Goal: Transaction & Acquisition: Purchase product/service

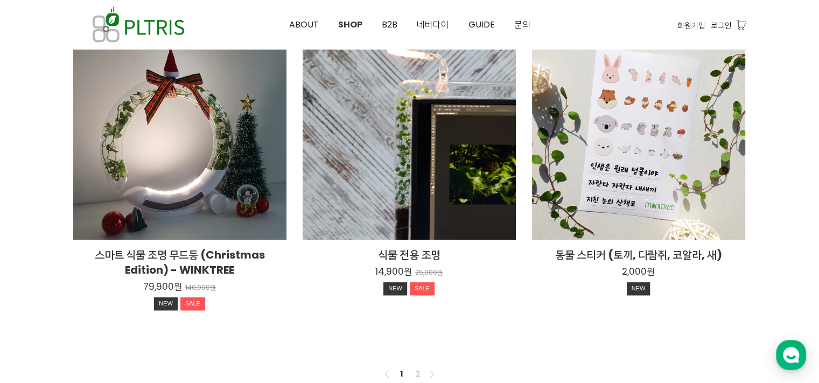
scroll to position [916, 0]
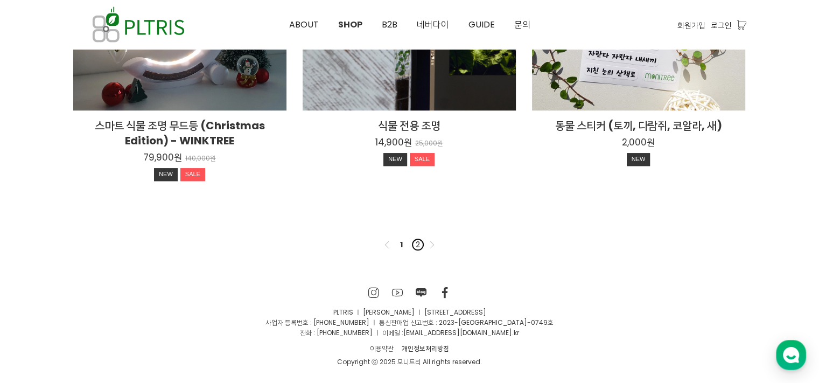
click at [417, 245] on link "2" at bounding box center [417, 244] width 13 height 13
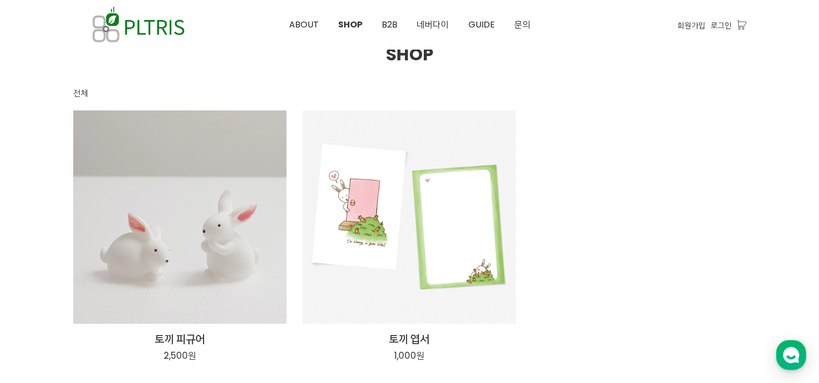
scroll to position [215, 0]
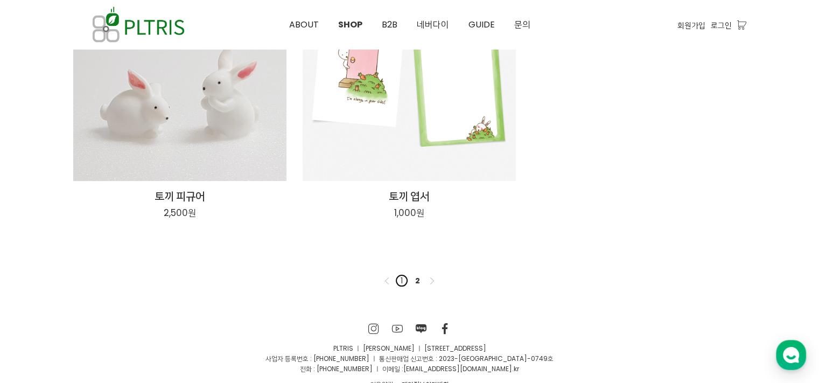
click at [398, 280] on link "1" at bounding box center [401, 280] width 13 height 13
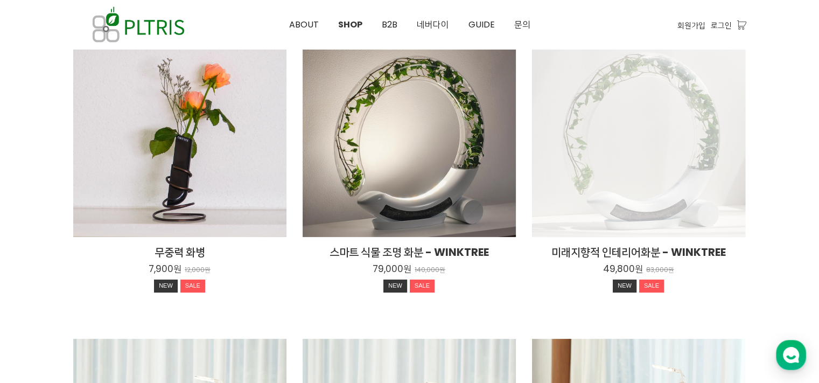
scroll to position [162, 0]
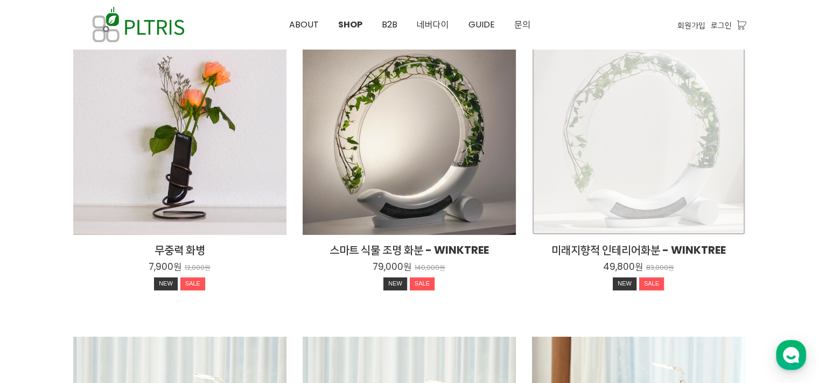
click at [679, 123] on div "미래지향적 인테리어화분 - WINKTREE 49,800원 83,000원 NEW SALE" at bounding box center [638, 128] width 213 height 213
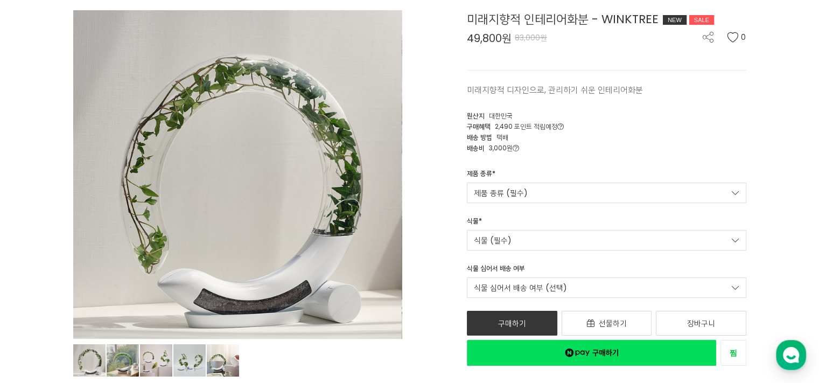
scroll to position [108, 0]
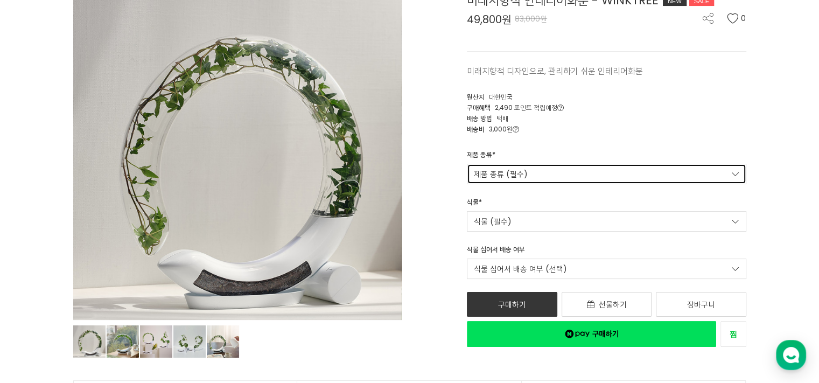
click at [541, 170] on link "제품 종류 (필수)" at bounding box center [606, 174] width 279 height 20
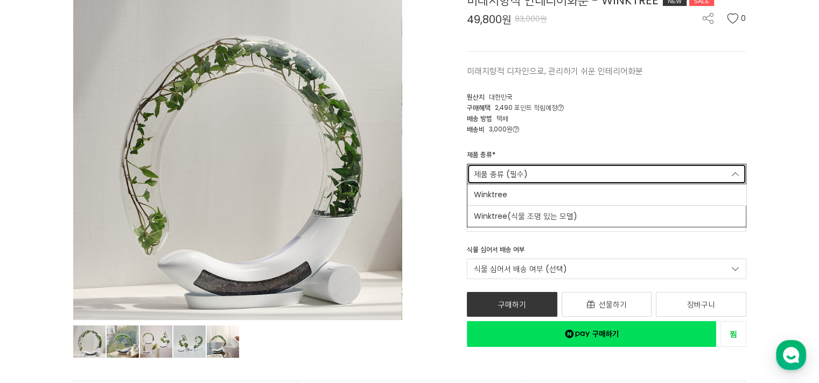
click at [541, 170] on link "제품 종류 (필수)" at bounding box center [606, 174] width 279 height 20
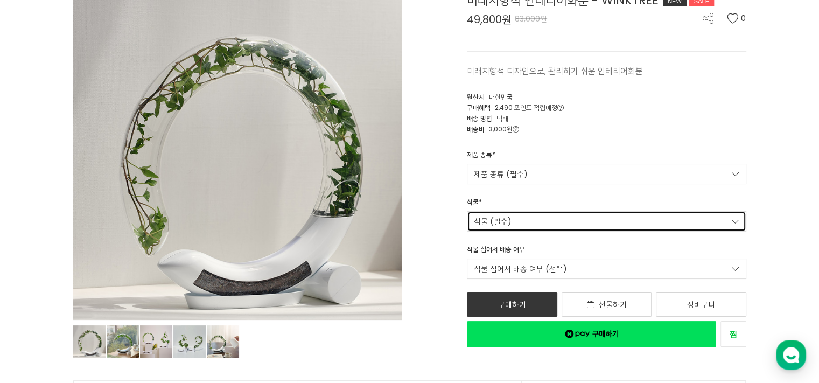
click at [537, 215] on link "식물 (필수)" at bounding box center [606, 221] width 279 height 20
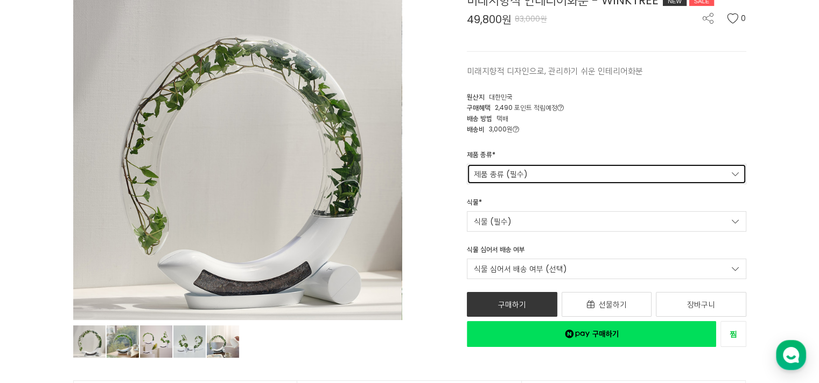
click at [554, 174] on link "제품 종류 (필수)" at bounding box center [606, 174] width 279 height 20
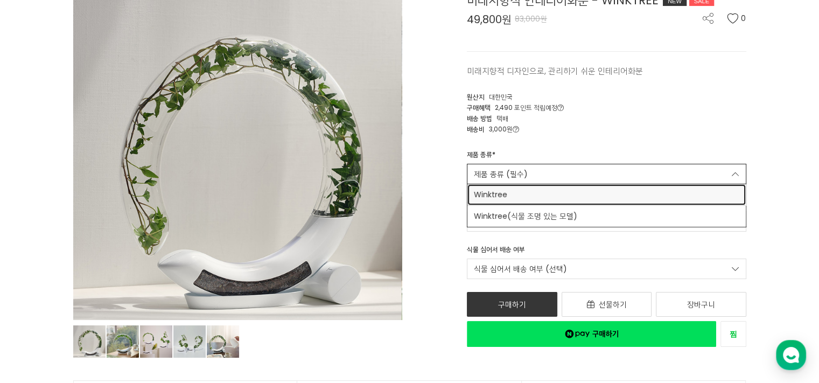
click at [546, 196] on span "Winktree" at bounding box center [606, 194] width 265 height 11
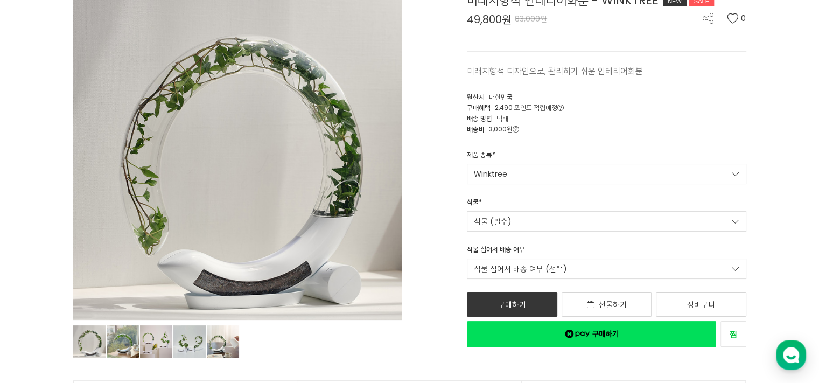
click at [536, 208] on div "식물 * 식물 (필수) 아이비 49,800원 트리안 49,800원" at bounding box center [607, 214] width 296 height 34
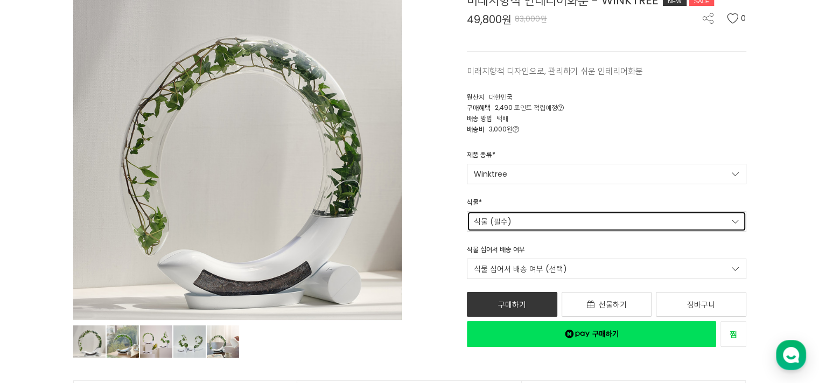
click at [530, 216] on link "식물 (필수)" at bounding box center [606, 221] width 279 height 20
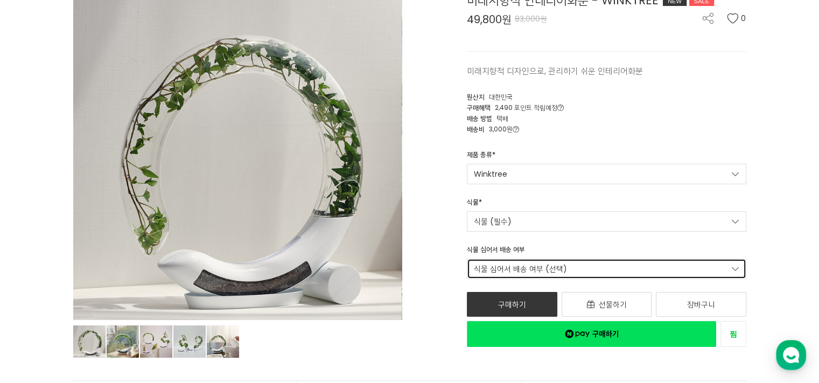
click at [532, 260] on link "식물 심어서 배송 여부 (선택)" at bounding box center [606, 268] width 279 height 20
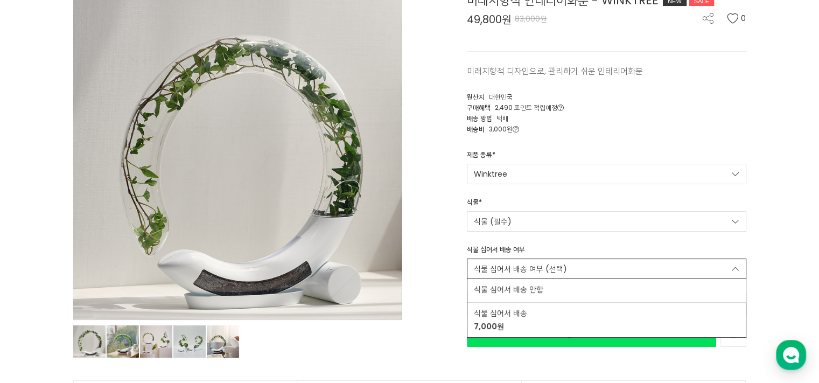
drag, startPoint x: 766, startPoint y: 223, endPoint x: 453, endPoint y: 294, distance: 320.3
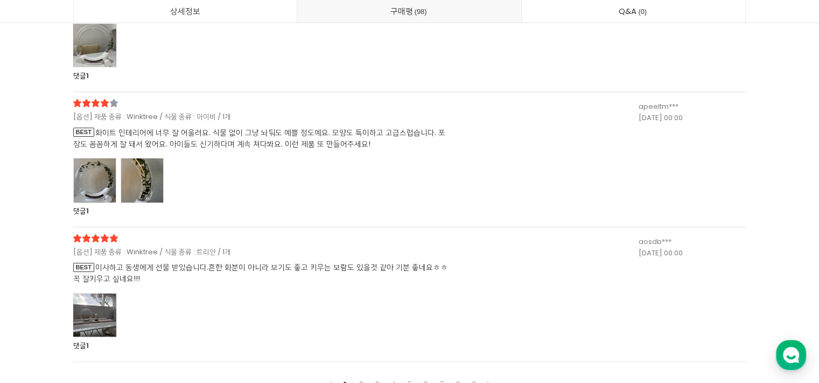
scroll to position [24931, 0]
